Goal: Transaction & Acquisition: Purchase product/service

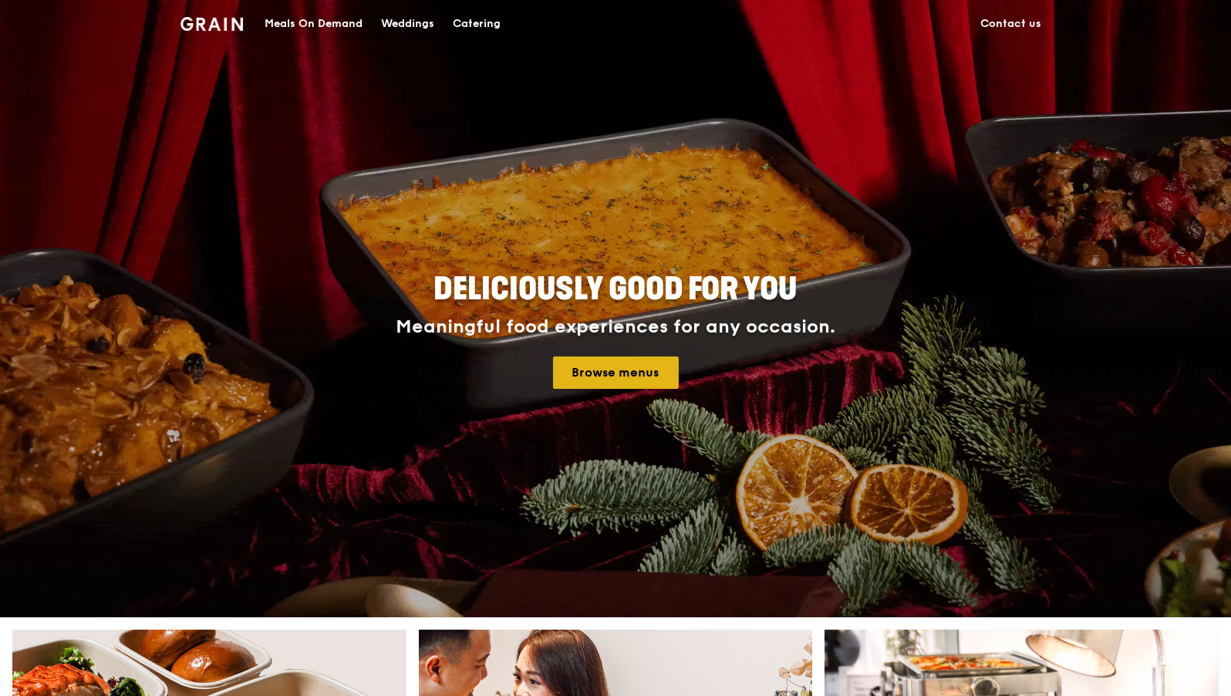
click at [626, 371] on link "Browse menus" at bounding box center [616, 372] width 126 height 32
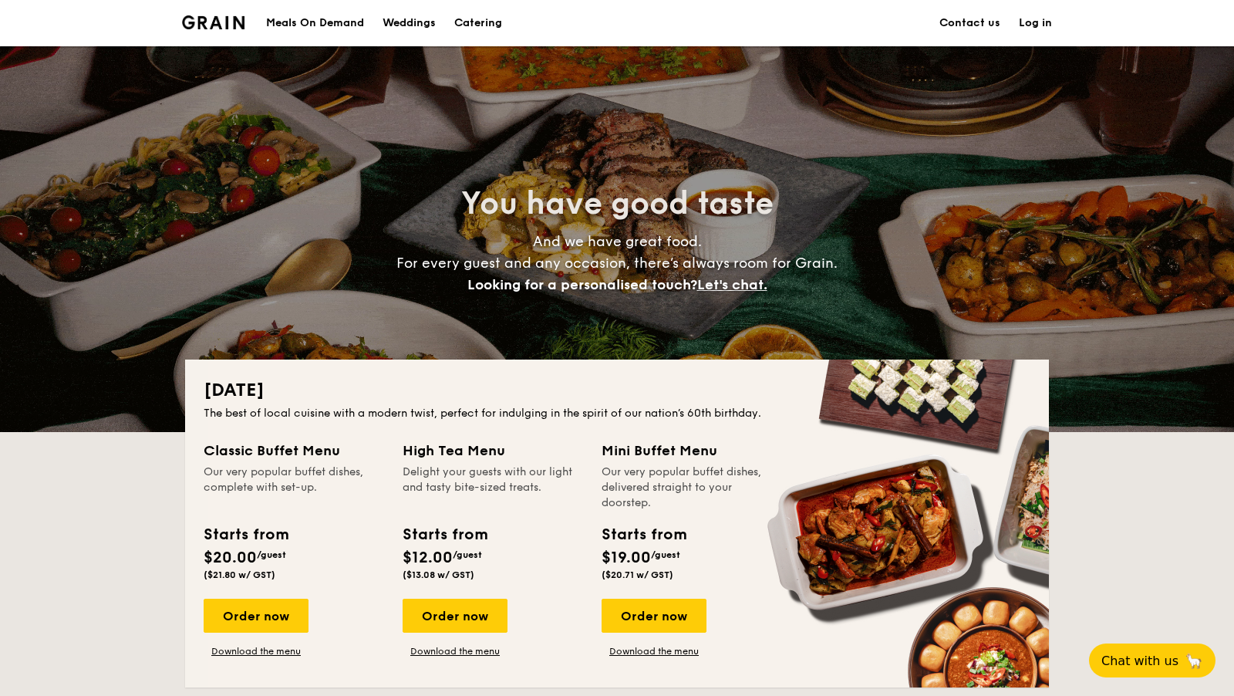
click at [322, 29] on div "Meals On Demand" at bounding box center [315, 23] width 98 height 46
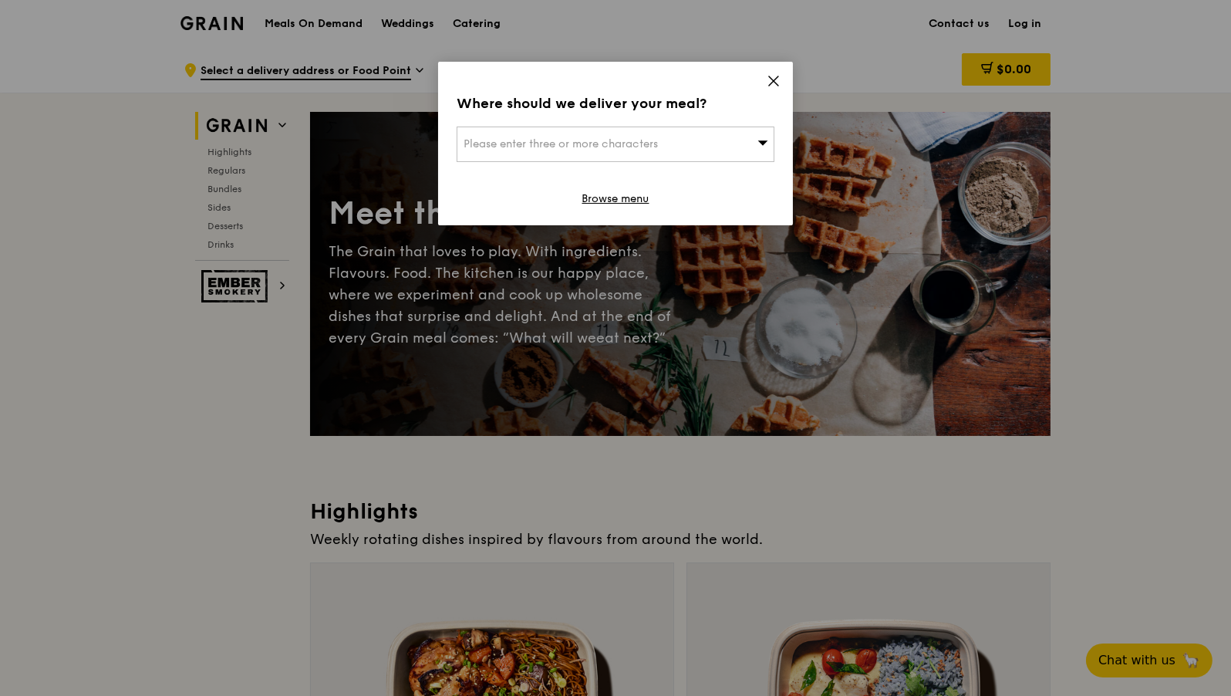
click at [770, 78] on icon at bounding box center [773, 80] width 9 height 9
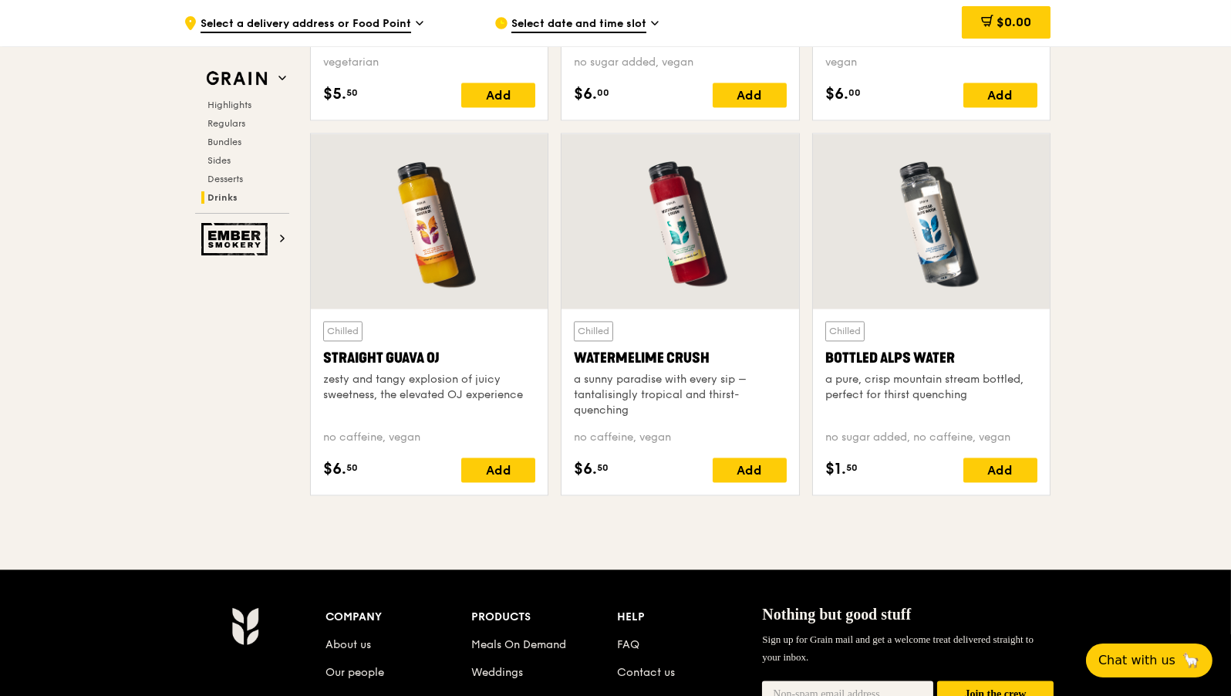
scroll to position [6320, 0]
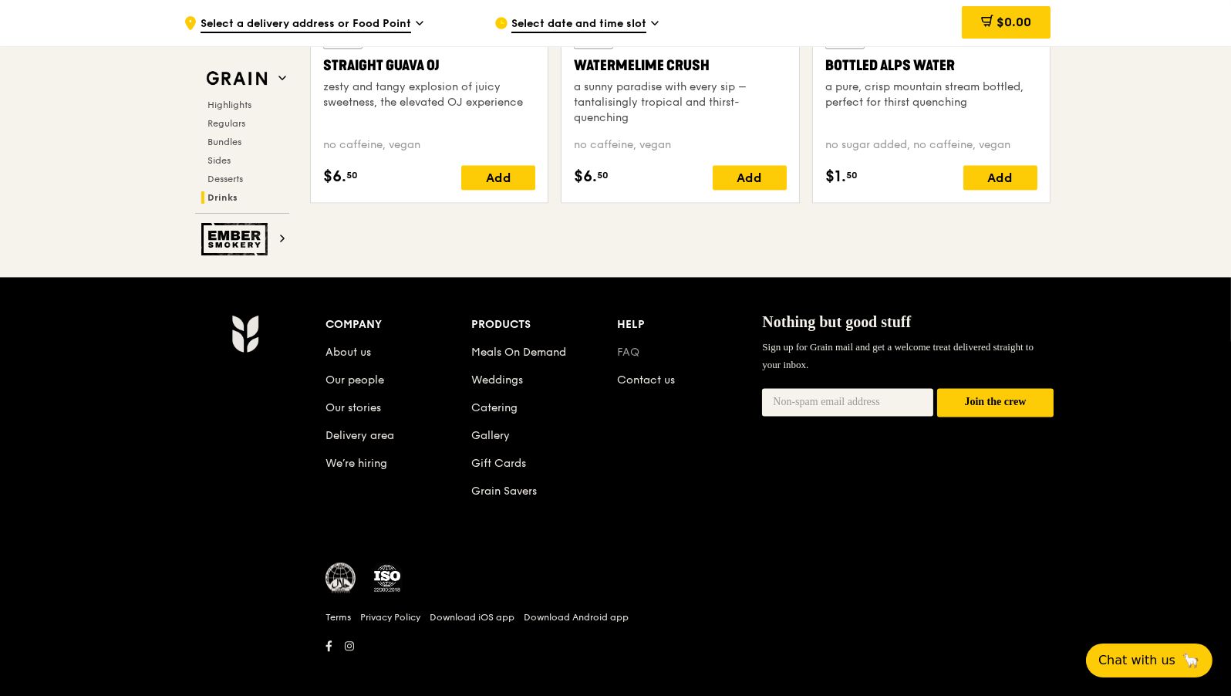
click at [634, 346] on link "FAQ" at bounding box center [628, 351] width 22 height 13
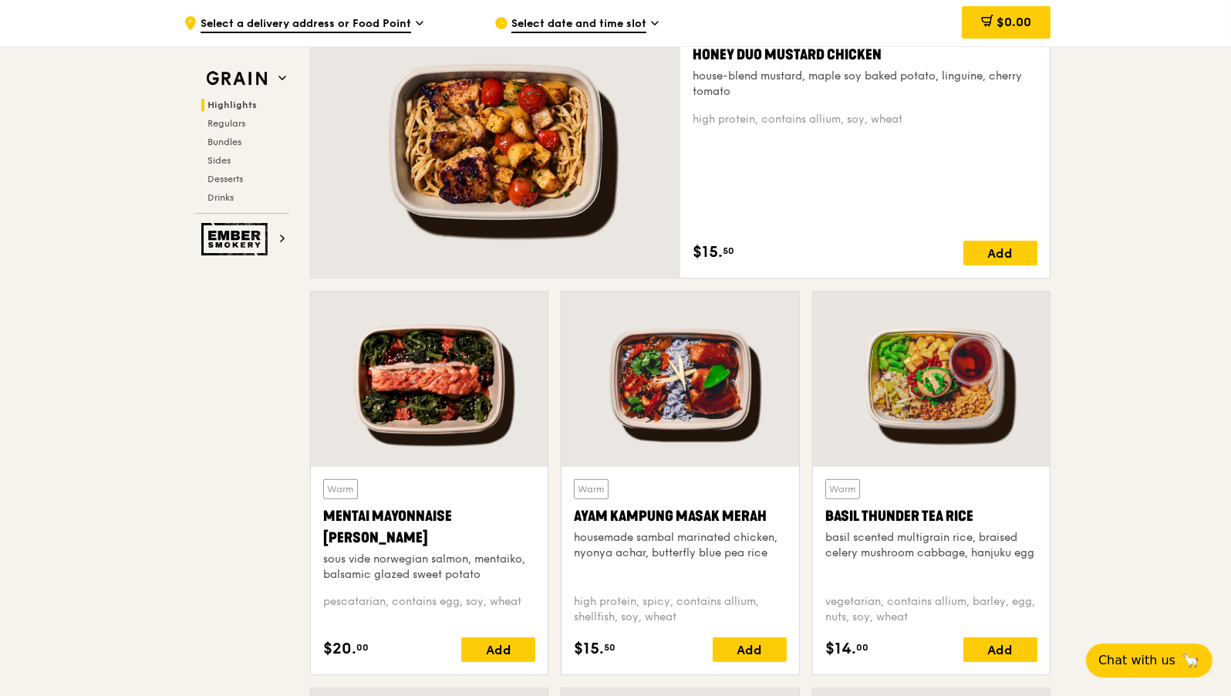
scroll to position [0, 0]
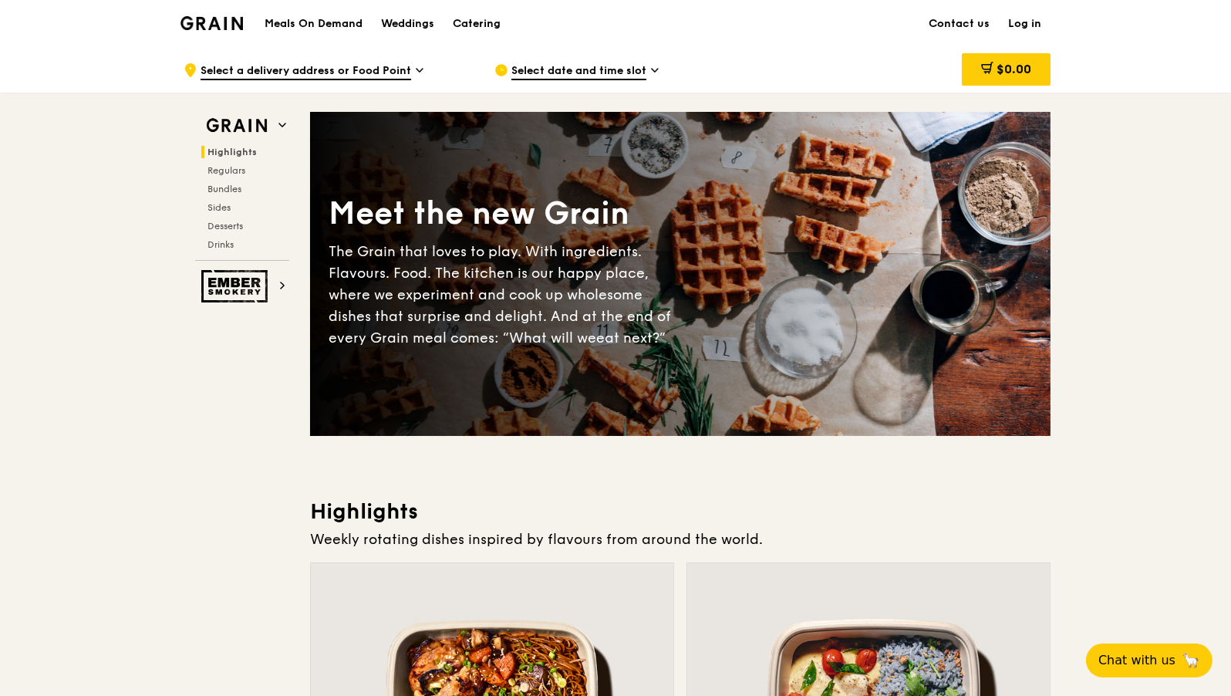
click at [389, 69] on span "Select a delivery address or Food Point" at bounding box center [306, 71] width 211 height 17
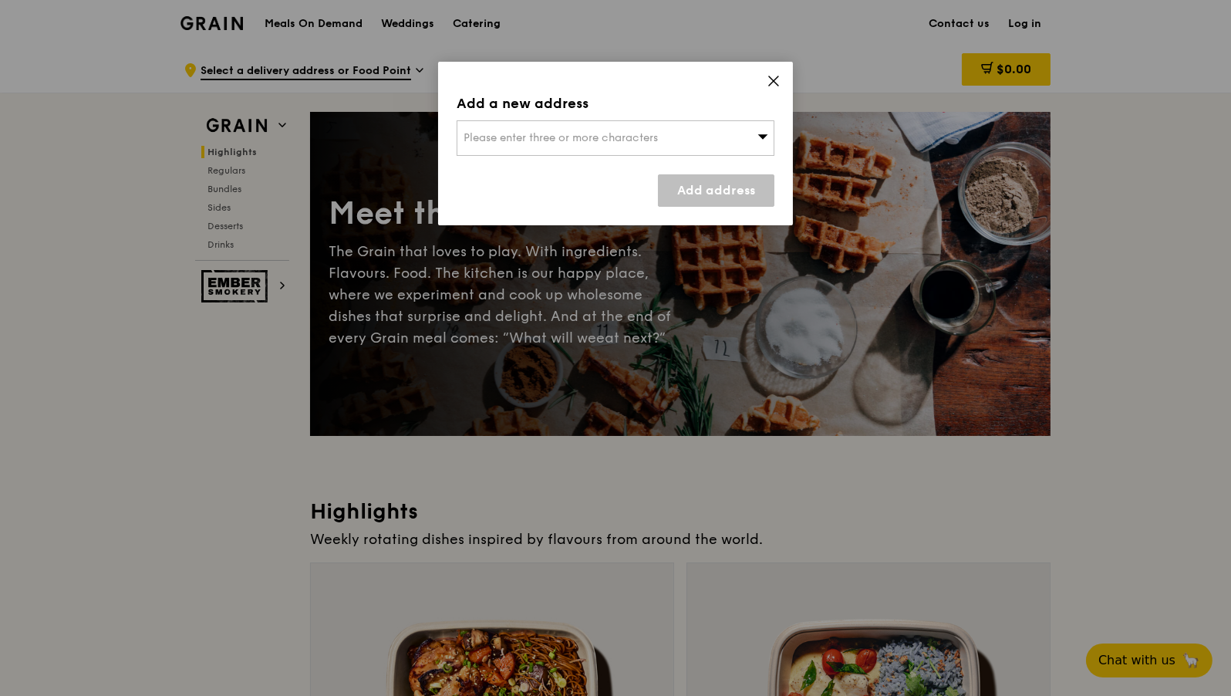
click at [511, 124] on div "Please enter three or more characters" at bounding box center [616, 137] width 318 height 35
type input "228867"
type input "[PERSON_NAME][EMAIL_ADDRESS][DOMAIN_NAME]"
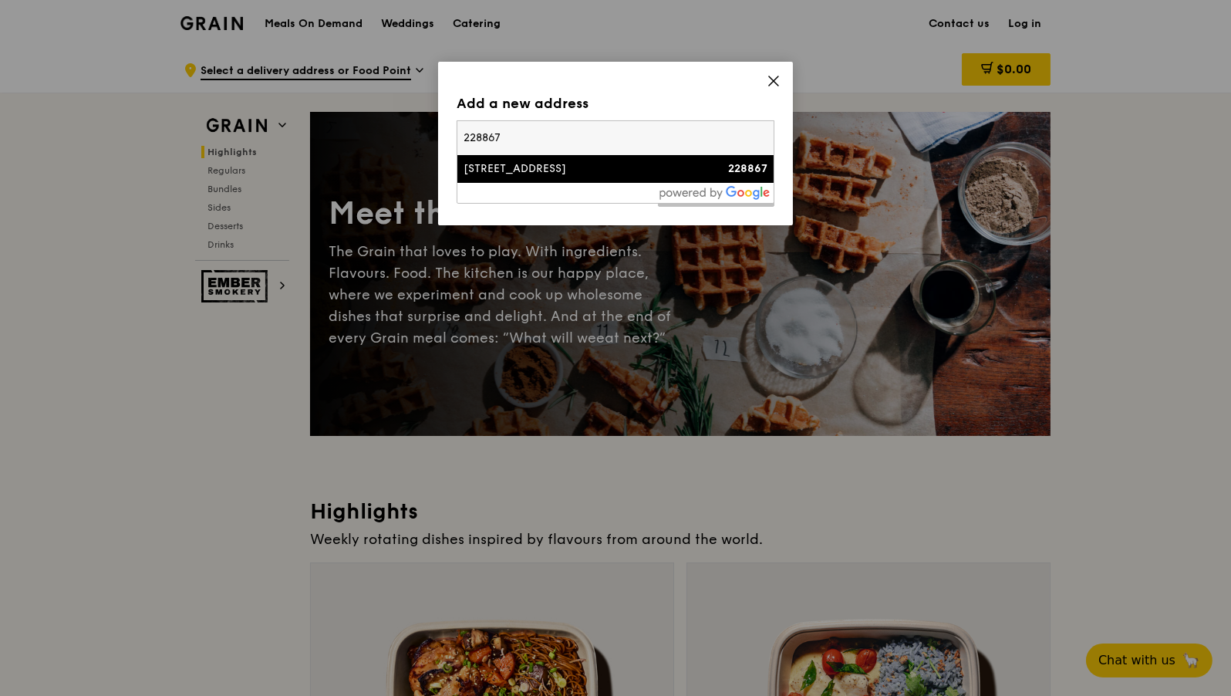
type input "228867"
click at [574, 168] on div "[STREET_ADDRESS]" at bounding box center [577, 168] width 228 height 15
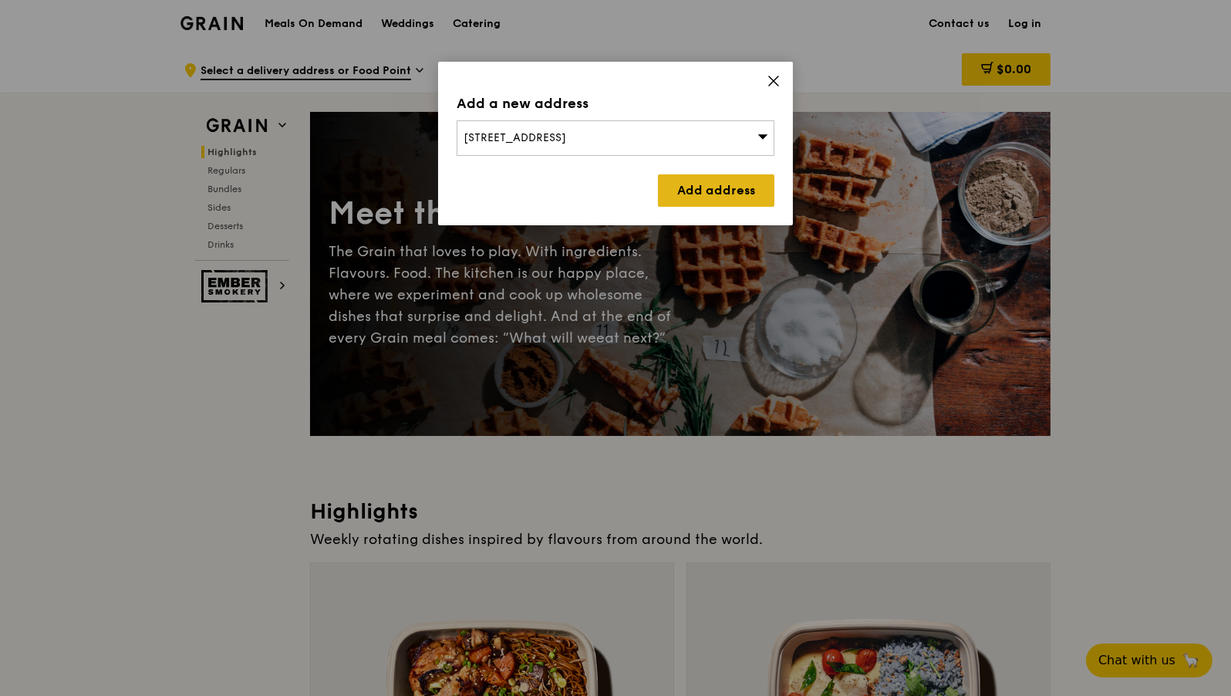
click at [730, 190] on link "Add address" at bounding box center [716, 190] width 116 height 32
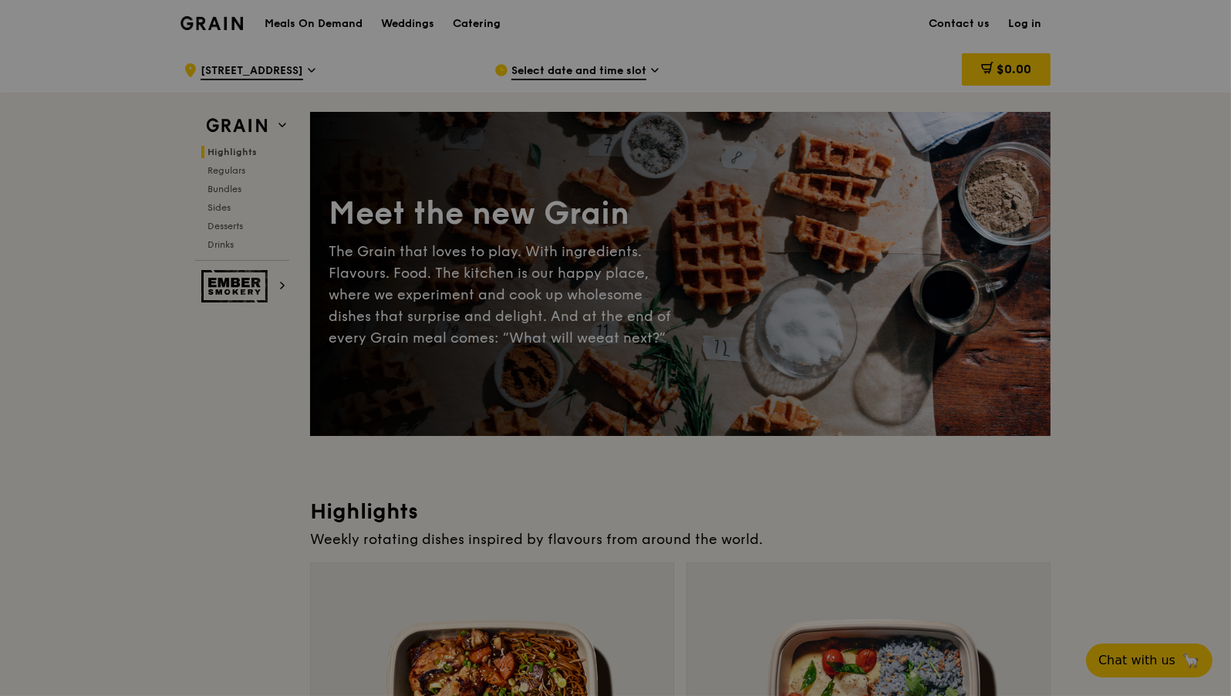
click at [592, 74] on div at bounding box center [615, 348] width 1231 height 696
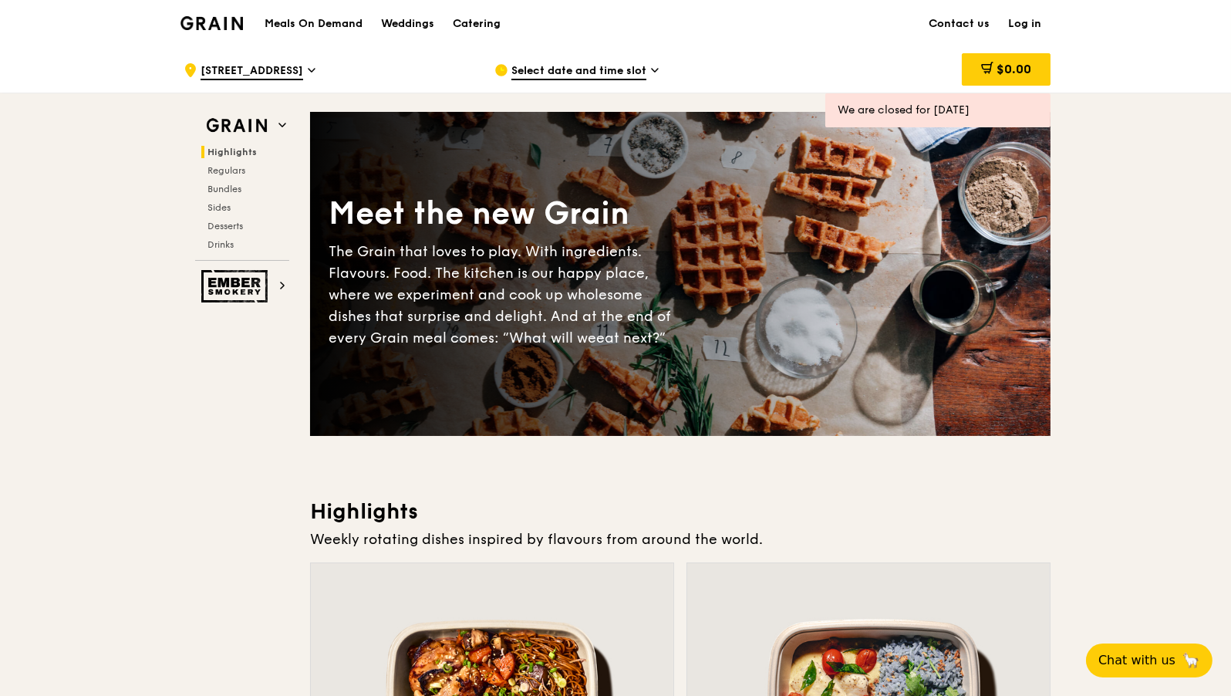
click at [592, 74] on span "Select date and time slot" at bounding box center [578, 71] width 135 height 17
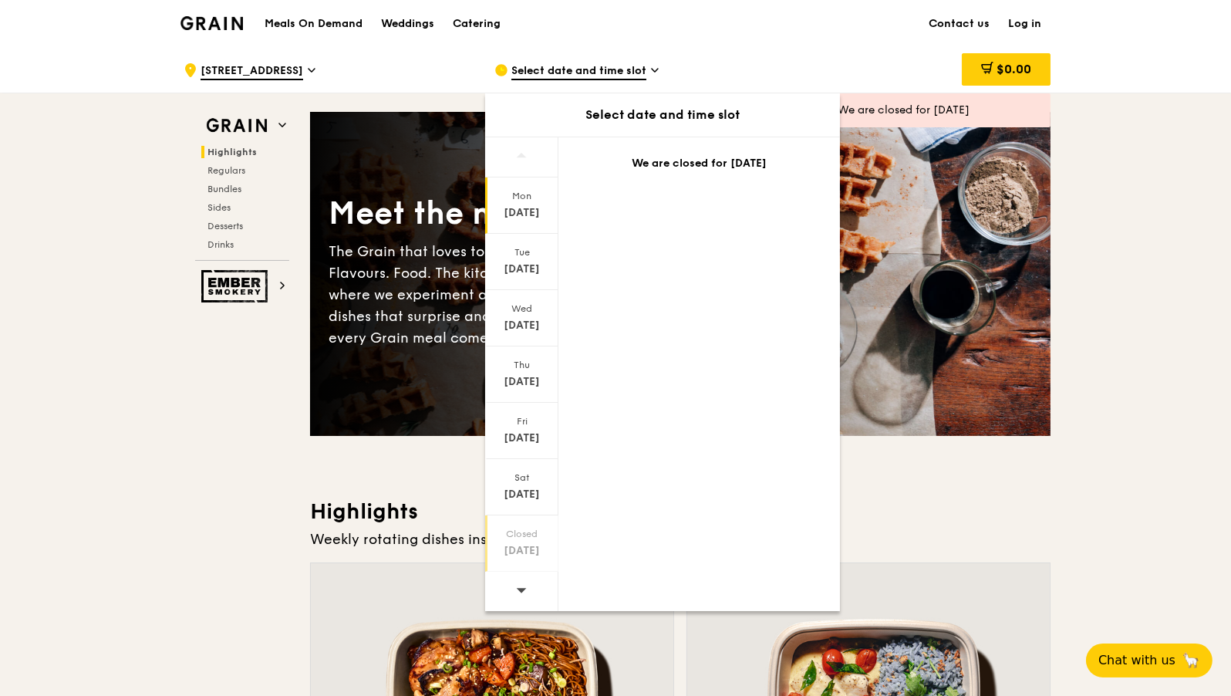
scroll to position [113, 0]
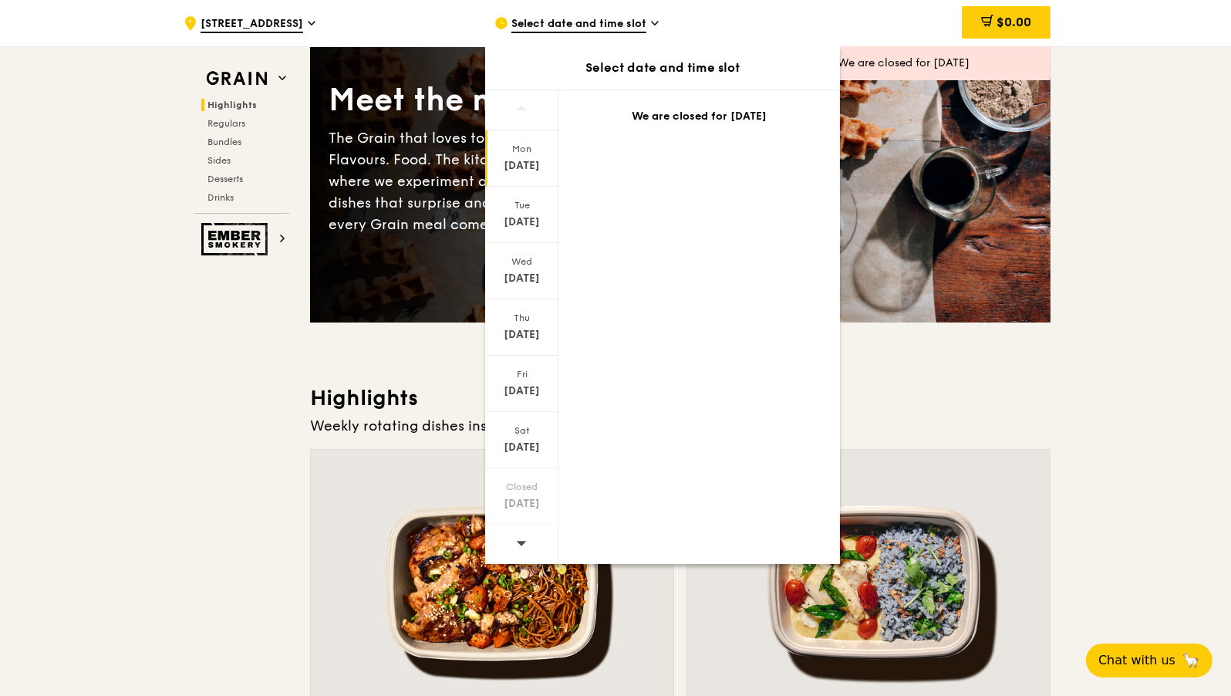
click at [526, 545] on span at bounding box center [521, 542] width 11 height 36
click at [526, 542] on icon at bounding box center [521, 543] width 11 height 12
click at [527, 175] on div "[DATE]" at bounding box center [521, 158] width 73 height 56
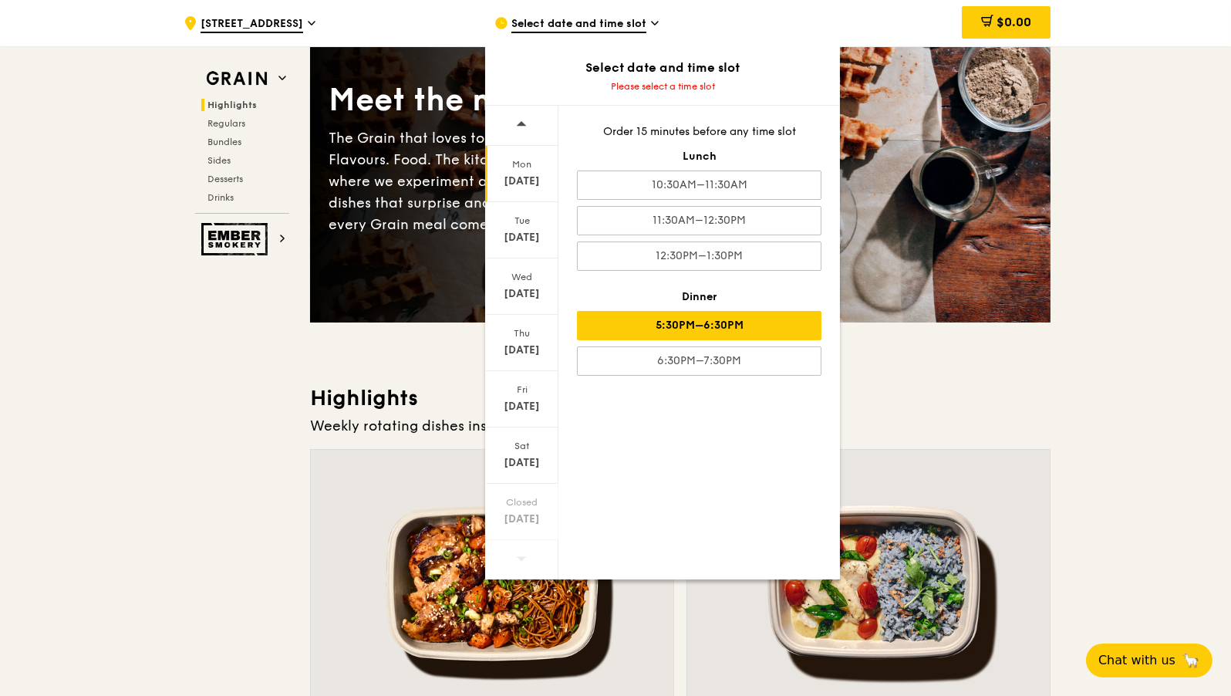
click at [672, 316] on div "5:30PM–6:30PM" at bounding box center [699, 325] width 244 height 29
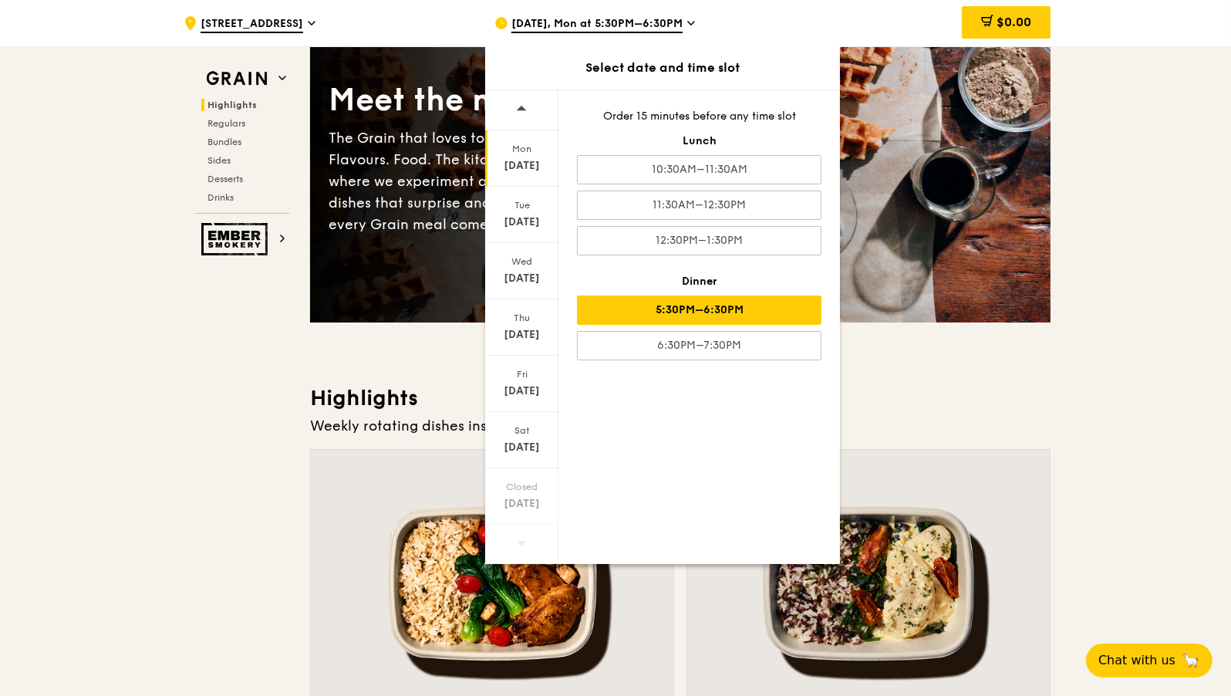
click at [725, 307] on div "5:30PM–6:30PM" at bounding box center [699, 309] width 244 height 29
click at [529, 212] on div "[DATE]" at bounding box center [521, 215] width 73 height 56
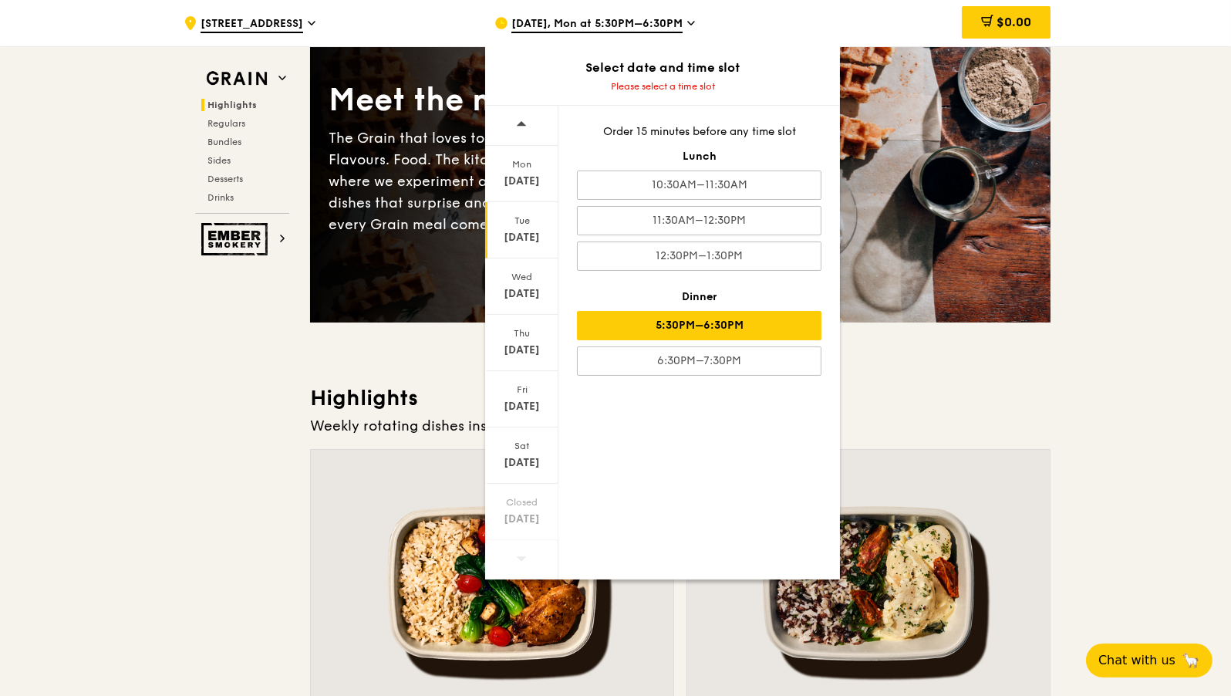
click at [688, 329] on div "5:30PM–6:30PM" at bounding box center [699, 325] width 244 height 29
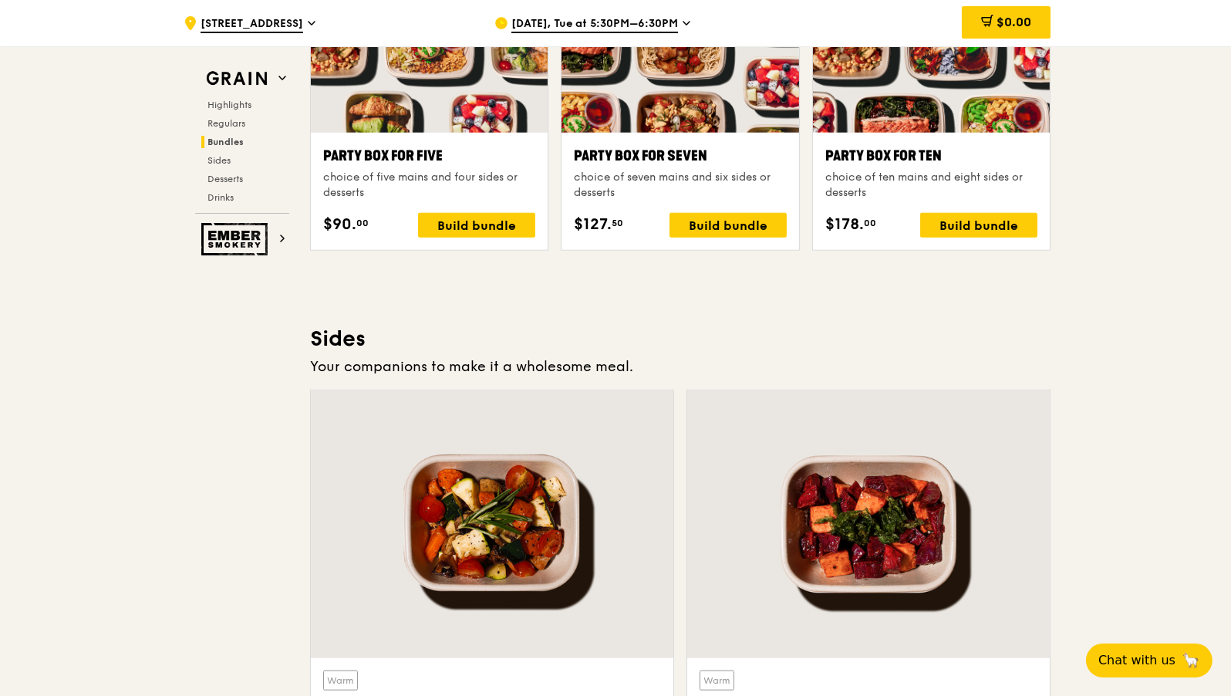
scroll to position [3187, 0]
